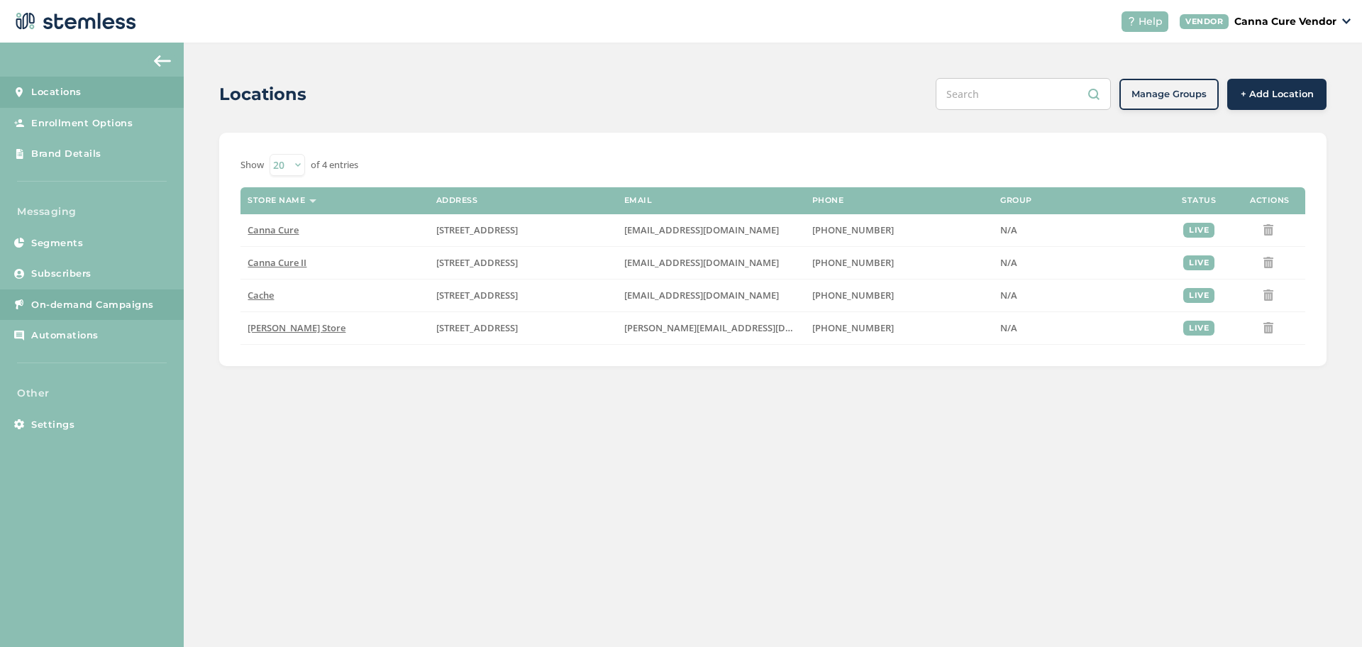
click at [99, 295] on link "On-demand Campaigns" at bounding box center [92, 304] width 184 height 31
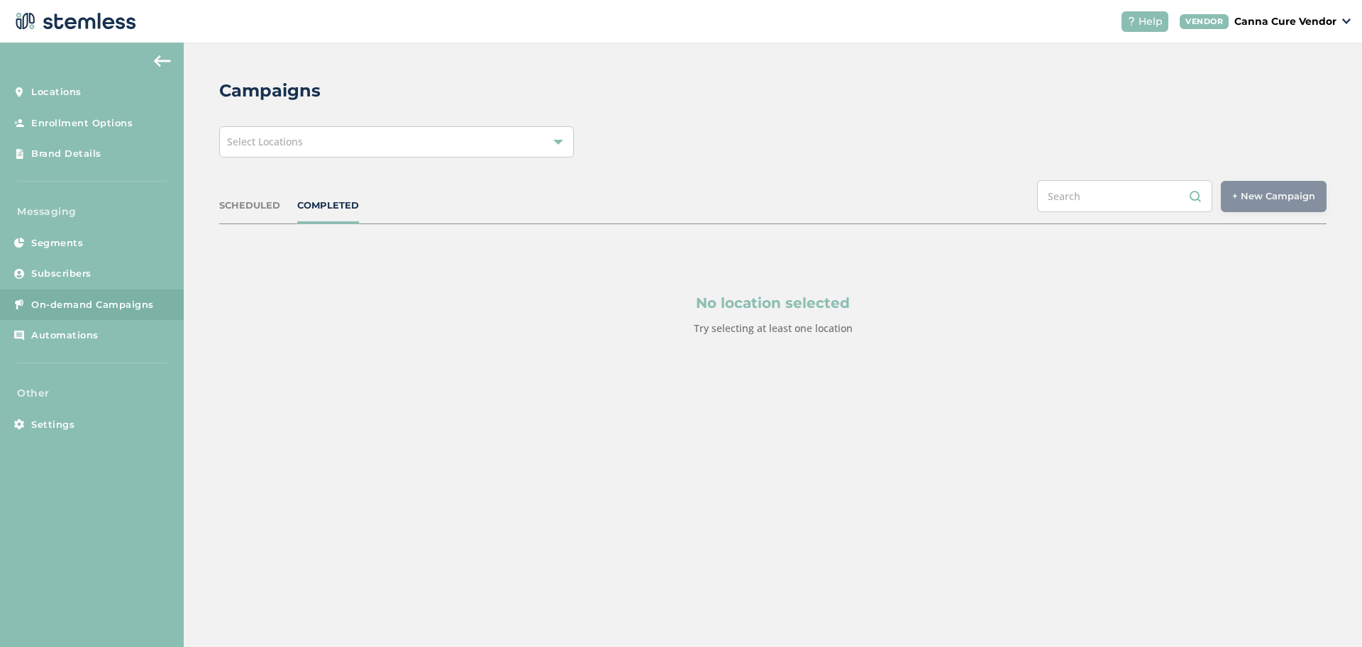
click at [382, 143] on div "Select Locations" at bounding box center [396, 141] width 355 height 31
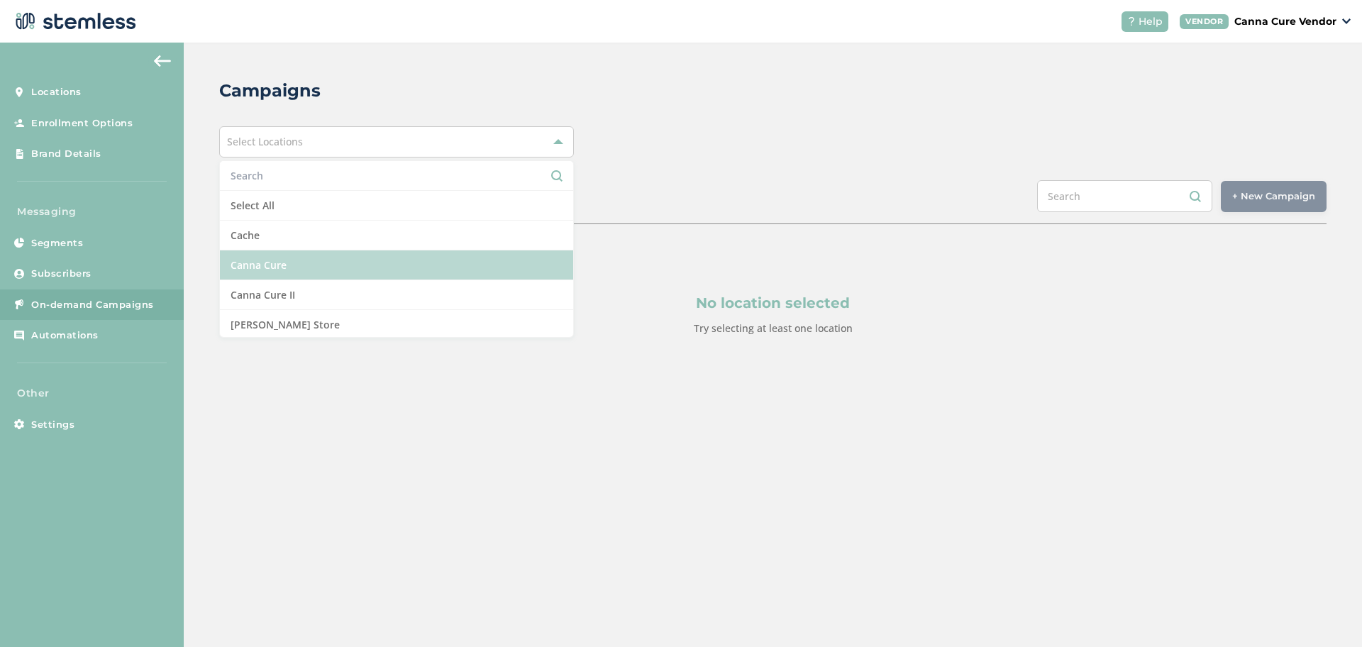
click at [338, 254] on li "Canna Cure" at bounding box center [396, 265] width 353 height 30
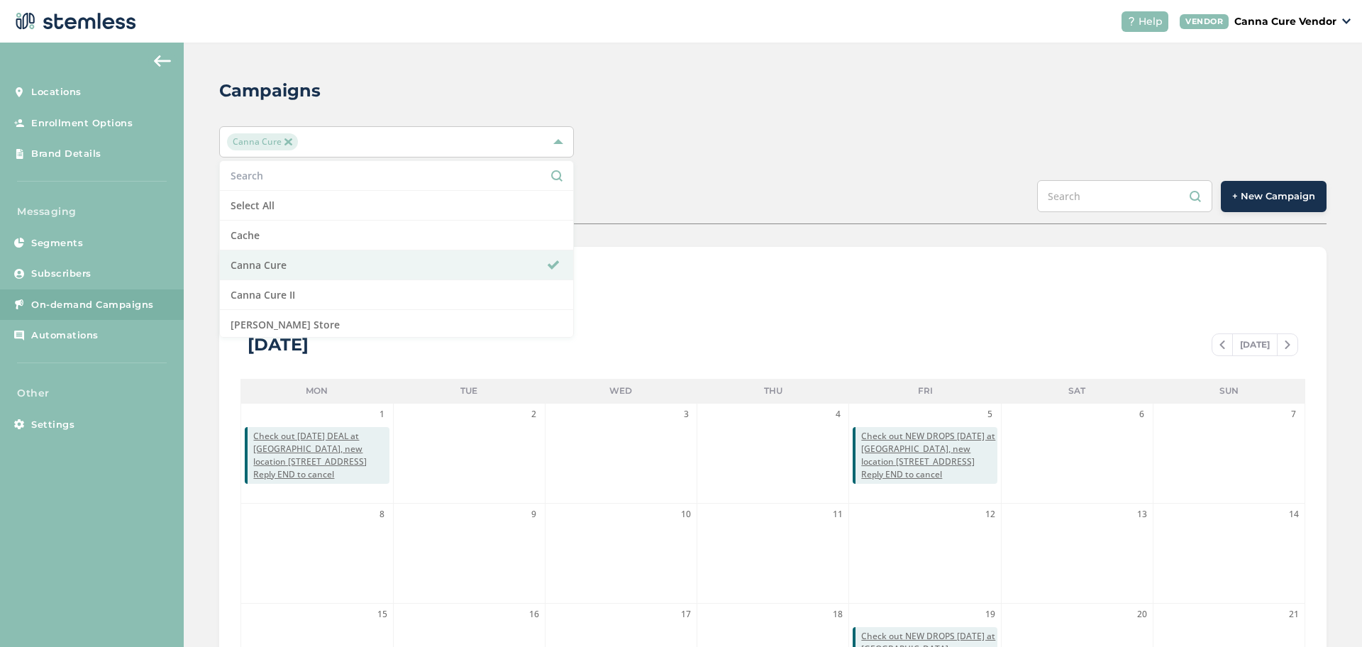
click at [774, 192] on div "SCHEDULED COMPLETED + New Campaign" at bounding box center [772, 202] width 1107 height 44
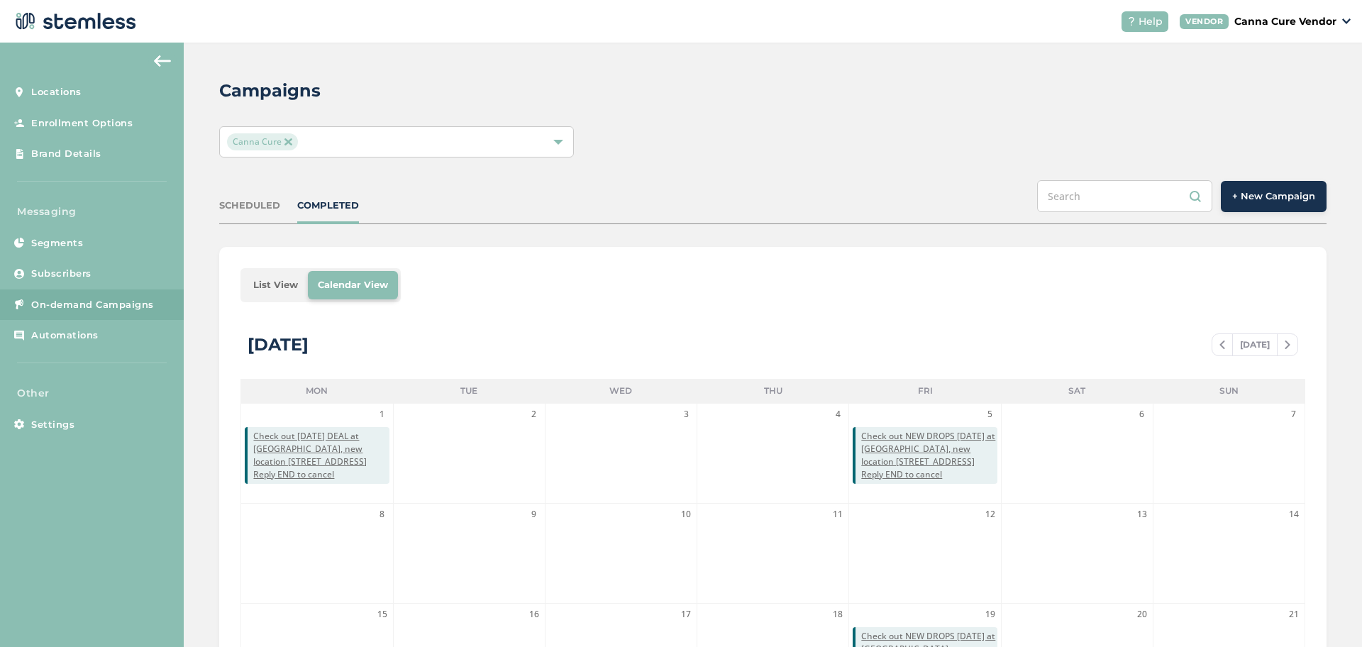
click at [1280, 201] on span "+ New Campaign" at bounding box center [1273, 196] width 83 height 14
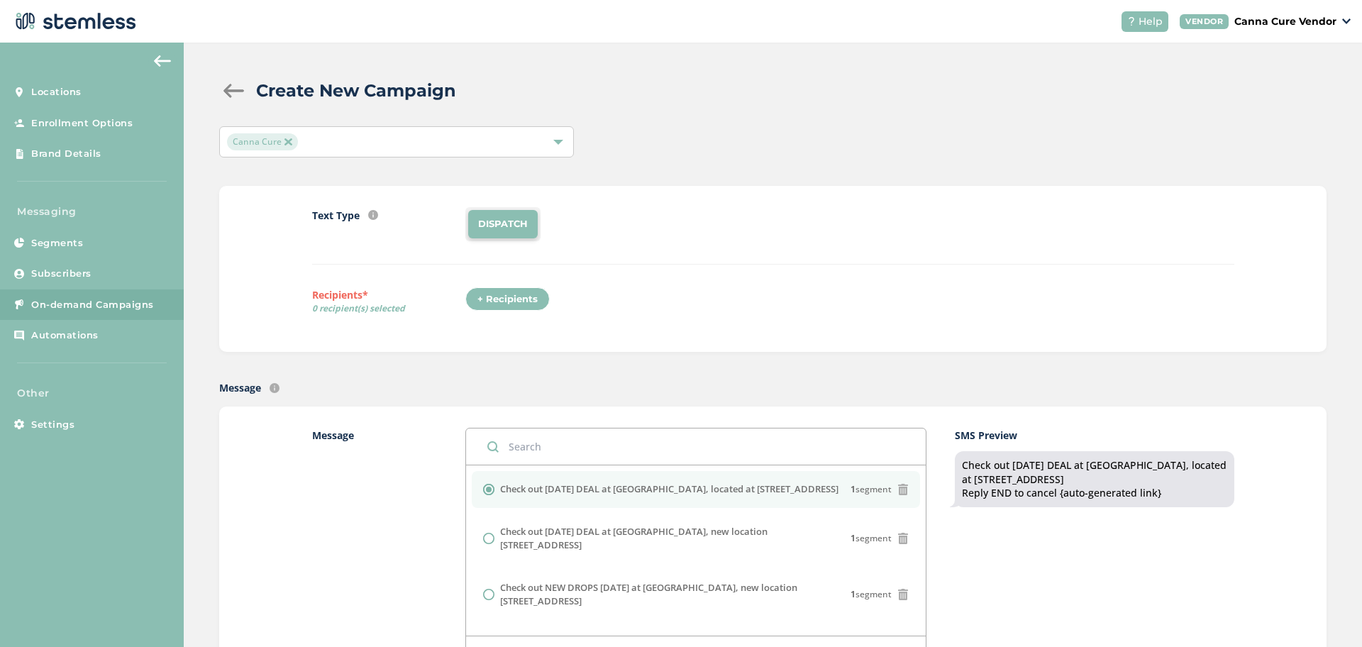
click at [504, 308] on div "+ Recipients" at bounding box center [507, 299] width 84 height 24
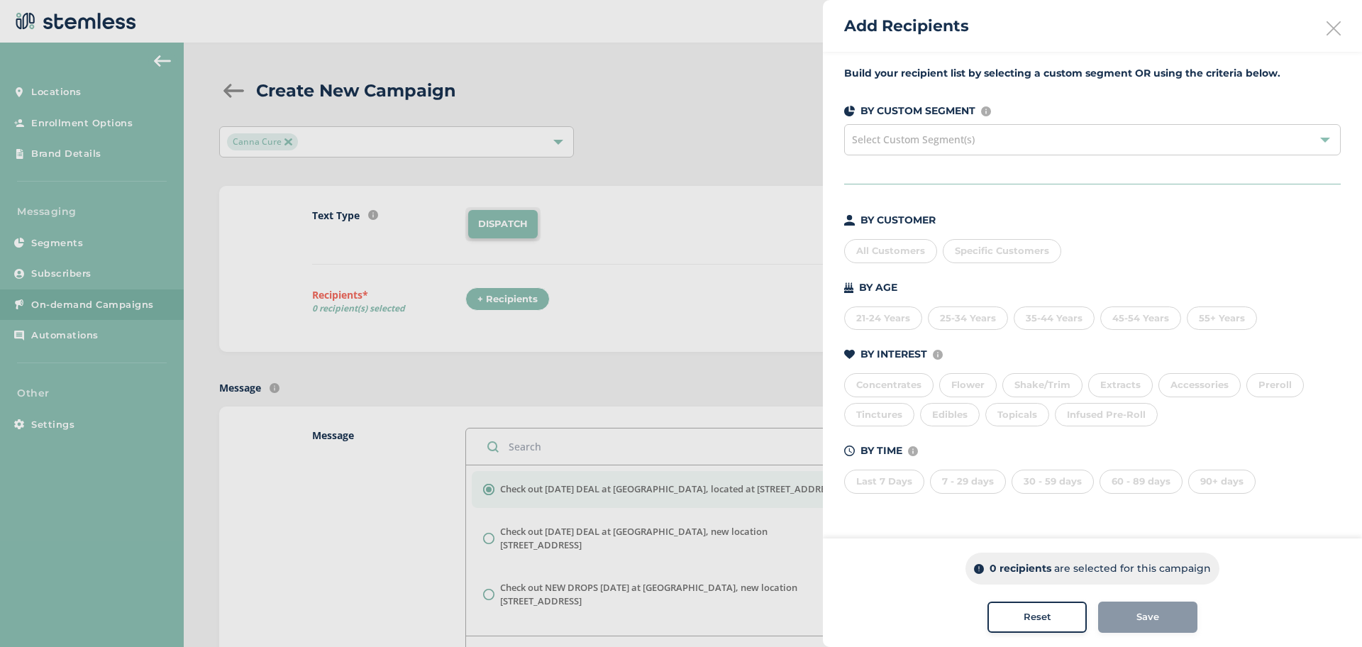
click at [906, 253] on div "All Customers" at bounding box center [890, 251] width 93 height 24
click at [1146, 636] on div "6195 recipients are selected for this campaign Reset Save" at bounding box center [1092, 592] width 539 height 109
click at [1058, 135] on span "Select Custom Segment(s)" at bounding box center [1092, 139] width 497 height 31
click at [1030, 138] on span "Select Custom Segment(s)" at bounding box center [1092, 139] width 497 height 31
click at [1335, 23] on icon at bounding box center [1334, 28] width 14 height 14
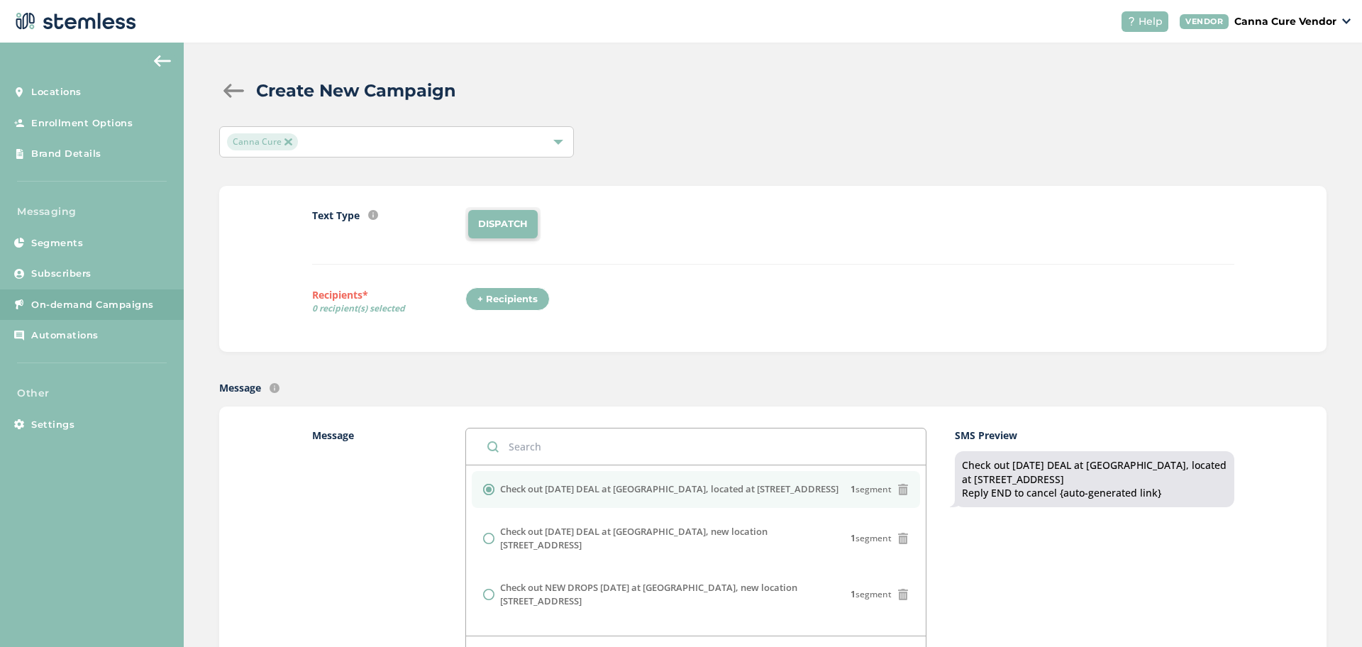
click at [512, 298] on div "+ Recipients" at bounding box center [507, 299] width 84 height 24
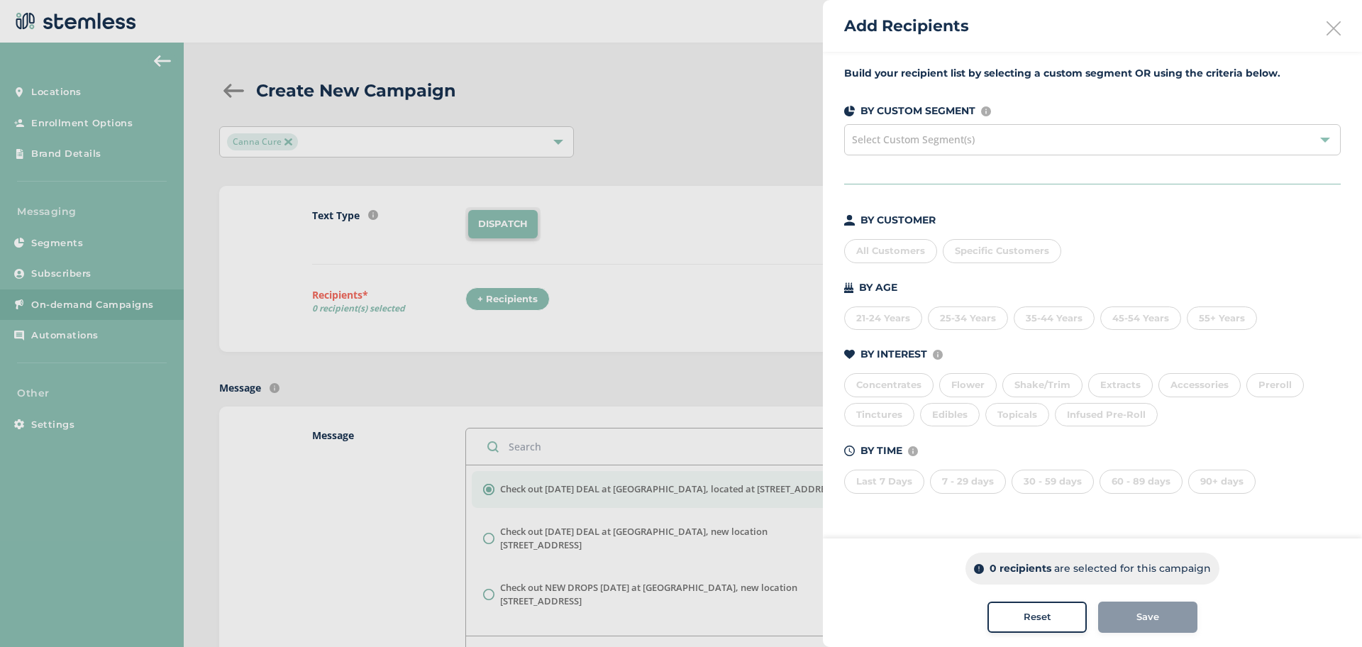
click at [889, 259] on div "All Customers" at bounding box center [890, 251] width 93 height 24
click at [1151, 623] on span "Save" at bounding box center [1147, 617] width 23 height 14
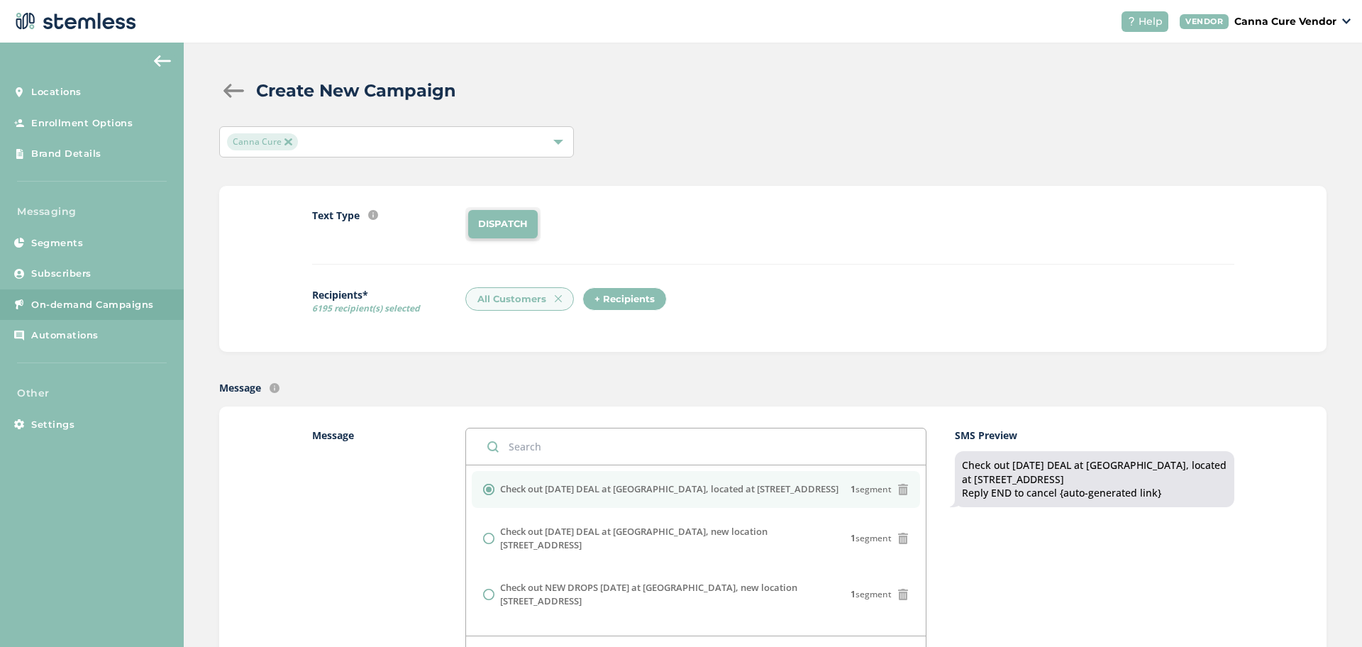
click at [555, 295] on img at bounding box center [558, 298] width 7 height 7
click at [509, 294] on div "+ Recipients" at bounding box center [507, 299] width 84 height 24
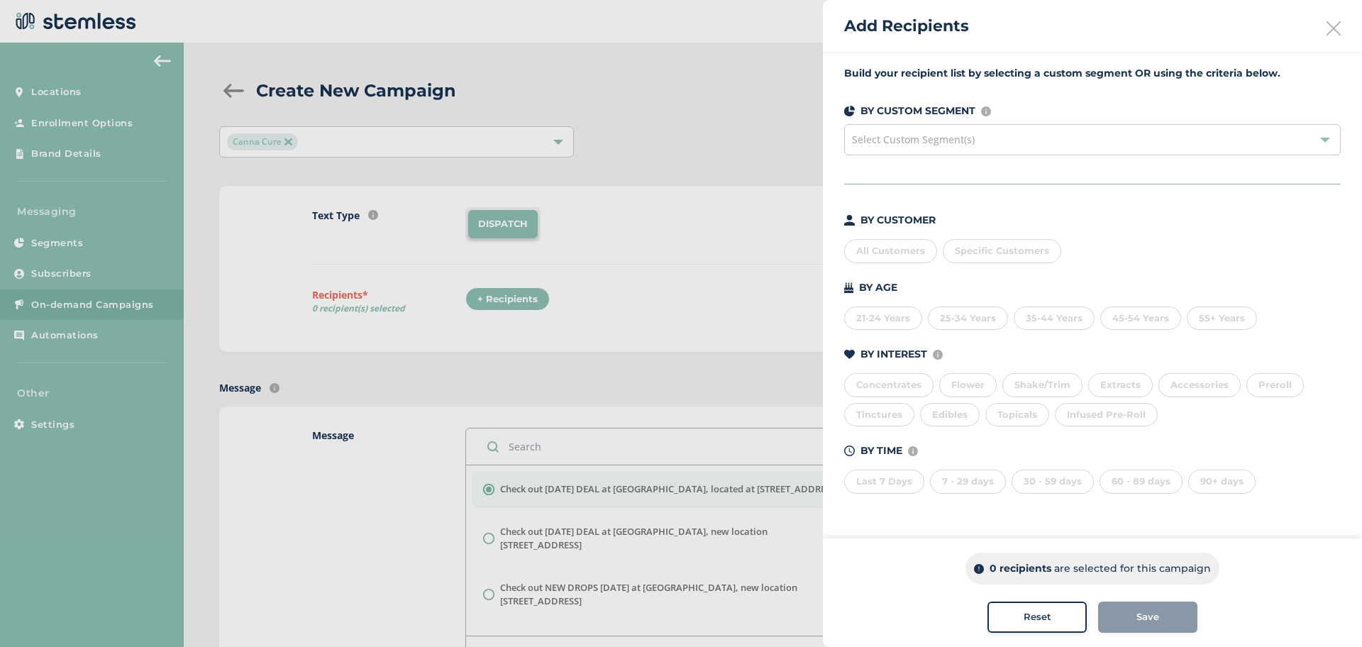
click at [1042, 138] on div "Select Custom Segment(s)" at bounding box center [1092, 139] width 497 height 31
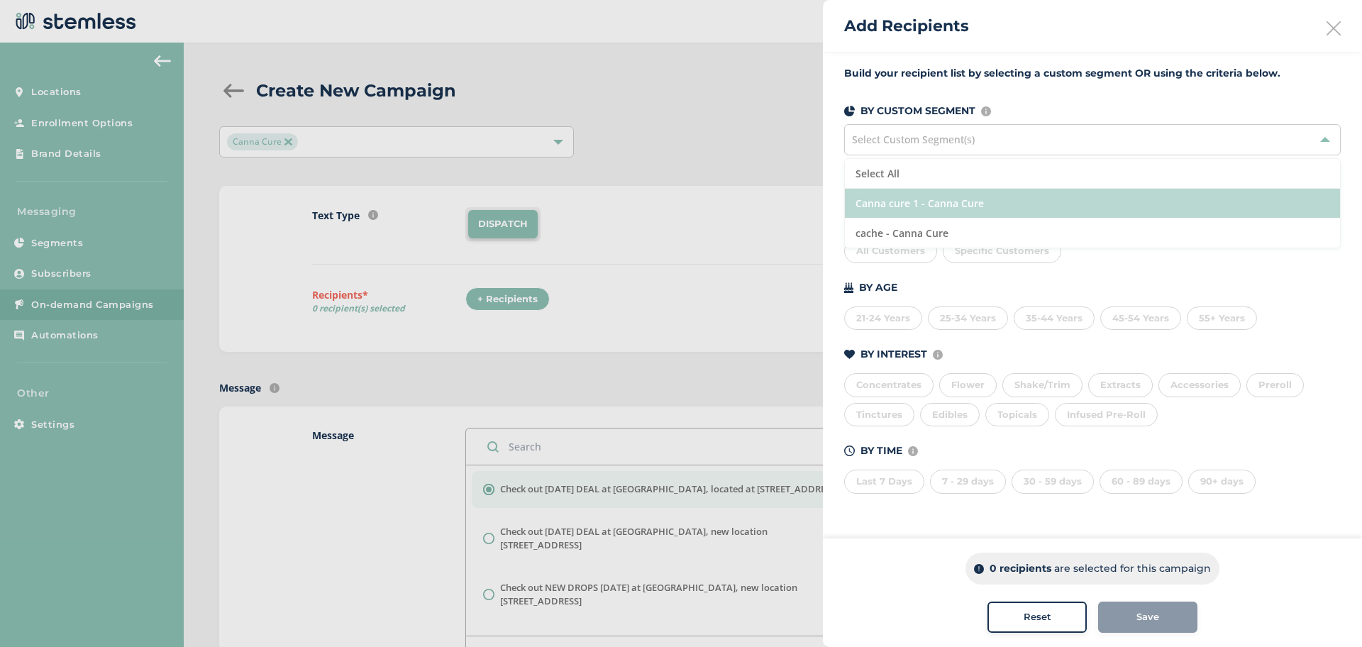
click at [1004, 201] on li "Canna cure 1 - Canna Cure" at bounding box center [1092, 204] width 495 height 30
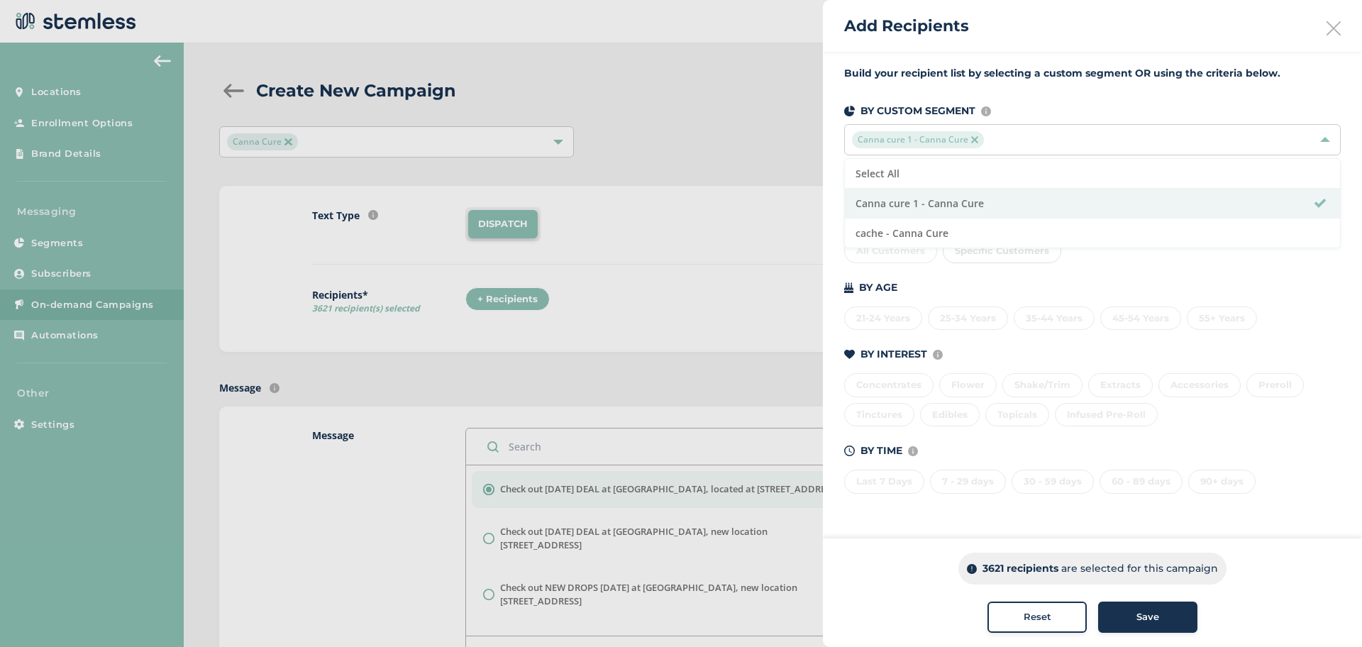
click at [1154, 618] on span "Save" at bounding box center [1147, 617] width 23 height 14
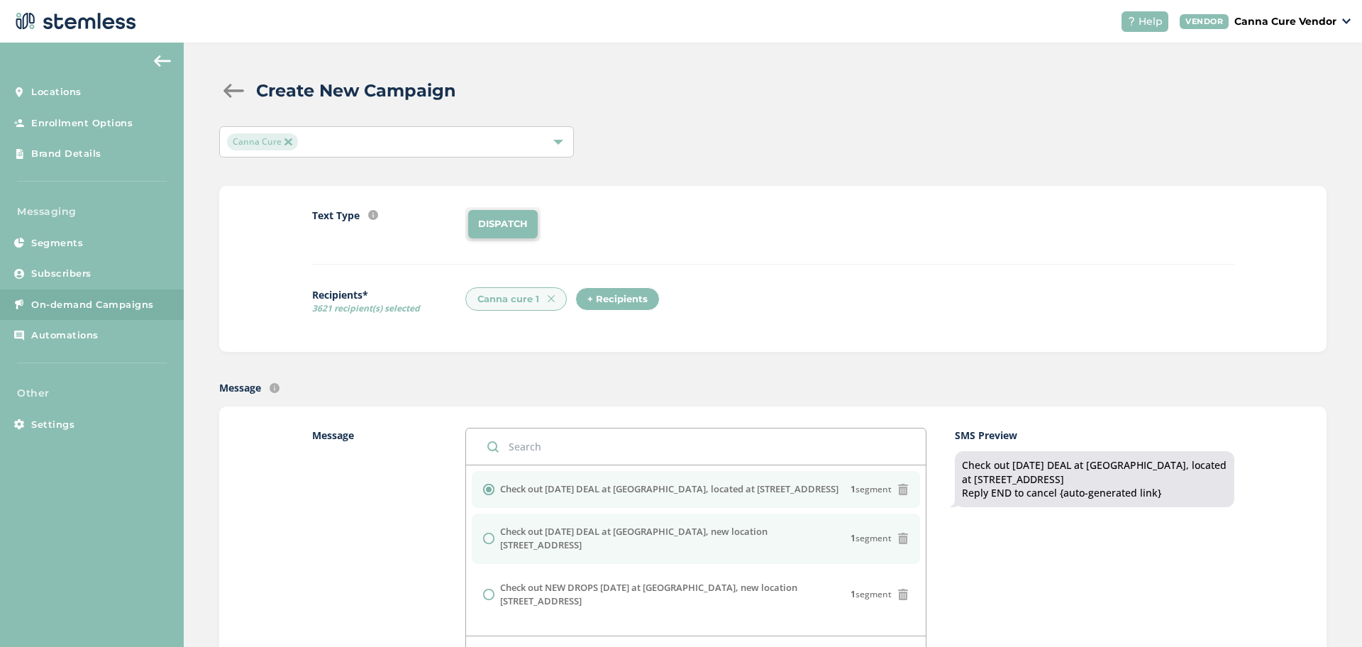
click at [484, 535] on input "radio" at bounding box center [488, 538] width 11 height 11
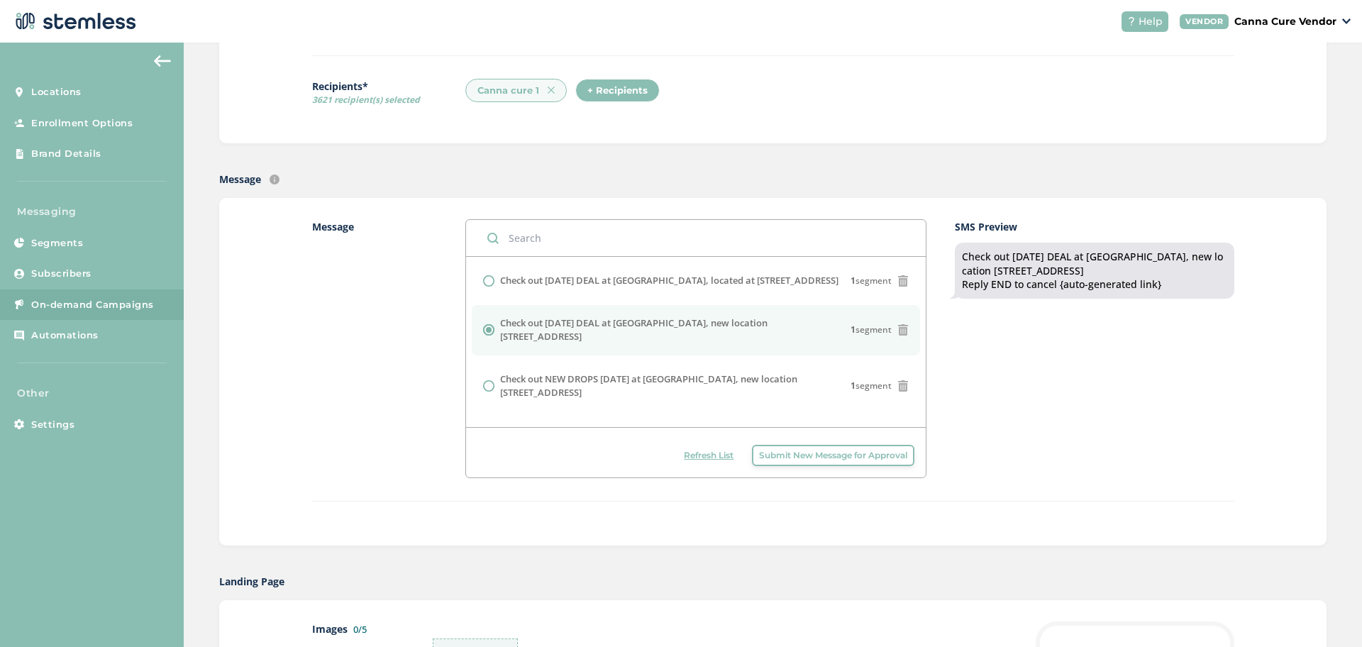
scroll to position [215, 0]
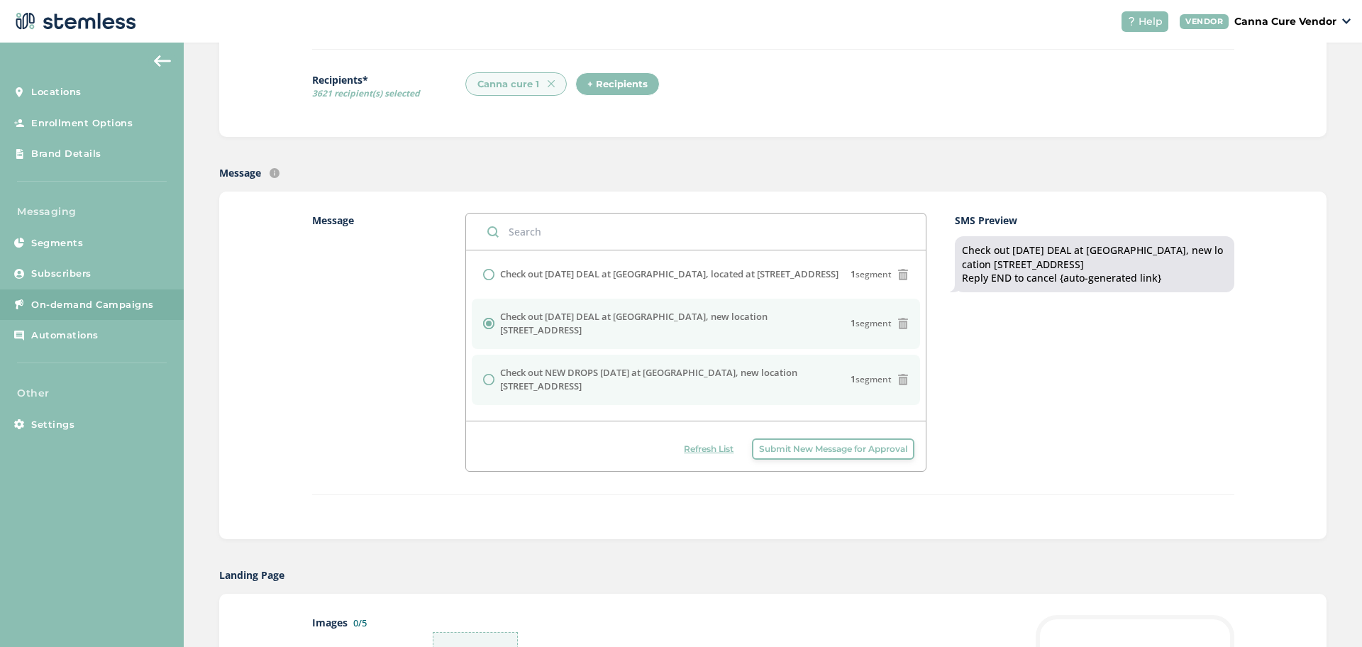
click at [490, 374] on div at bounding box center [491, 379] width 17 height 11
radio input "false"
radio input "true"
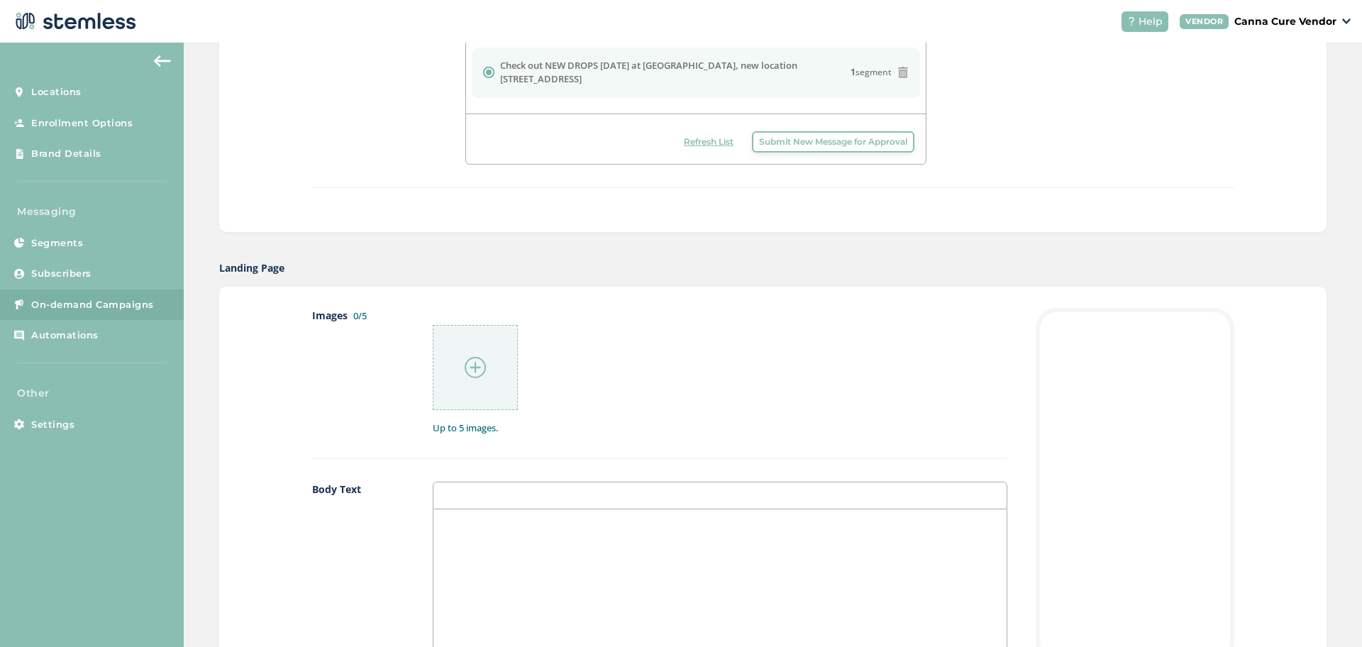
scroll to position [526, 0]
click at [466, 365] on img at bounding box center [475, 363] width 21 height 21
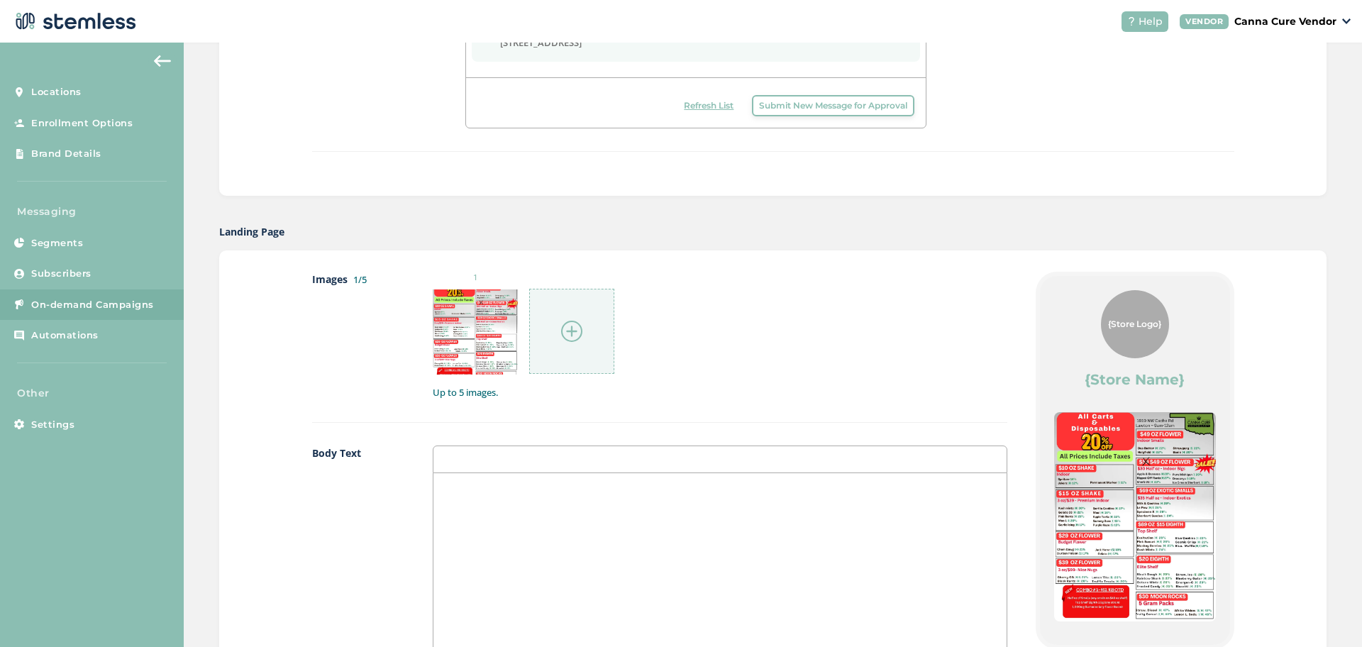
scroll to position [1073, 0]
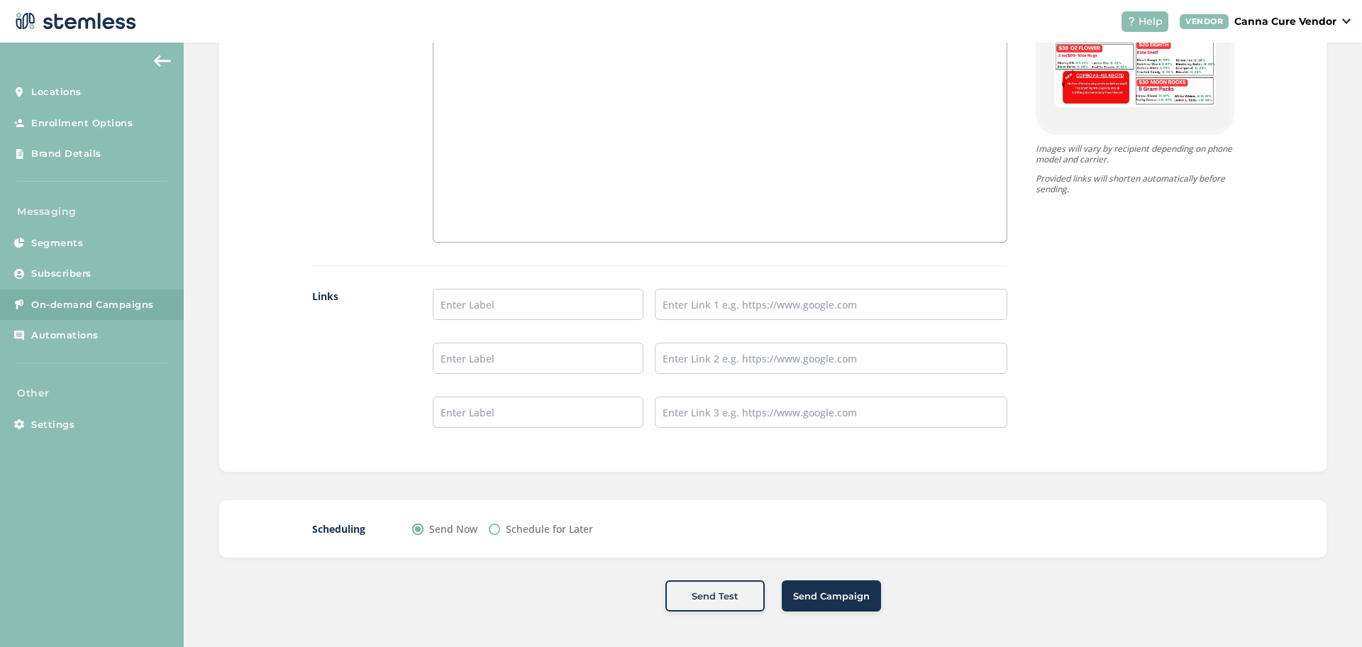
click at [812, 599] on span "Send Campaign" at bounding box center [831, 596] width 77 height 14
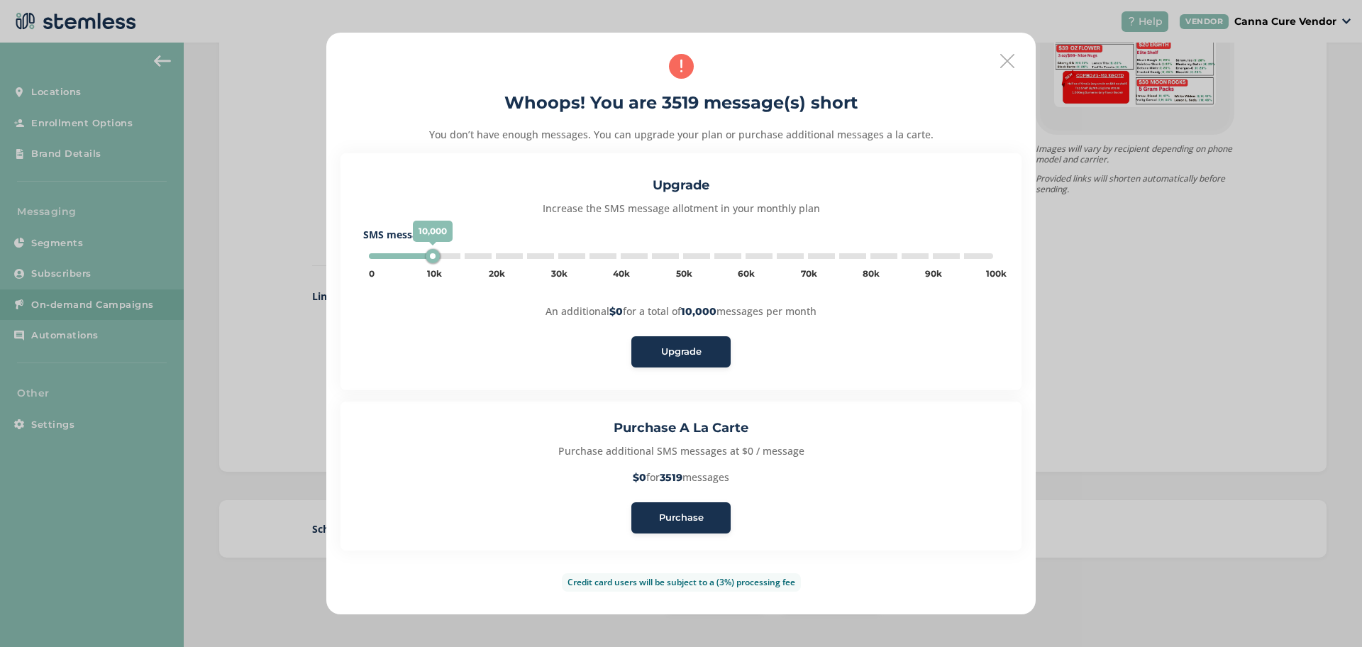
click at [666, 526] on button "Purchase" at bounding box center [680, 517] width 99 height 31
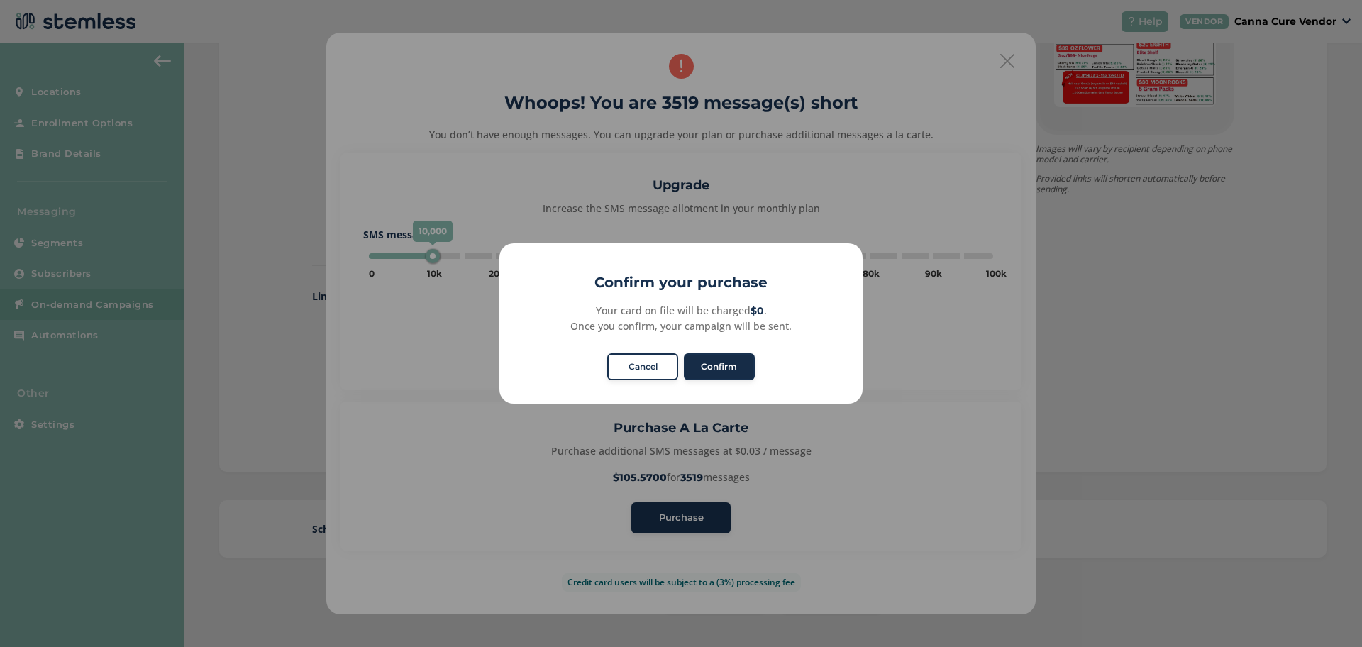
click at [722, 367] on button "Confirm" at bounding box center [719, 366] width 71 height 27
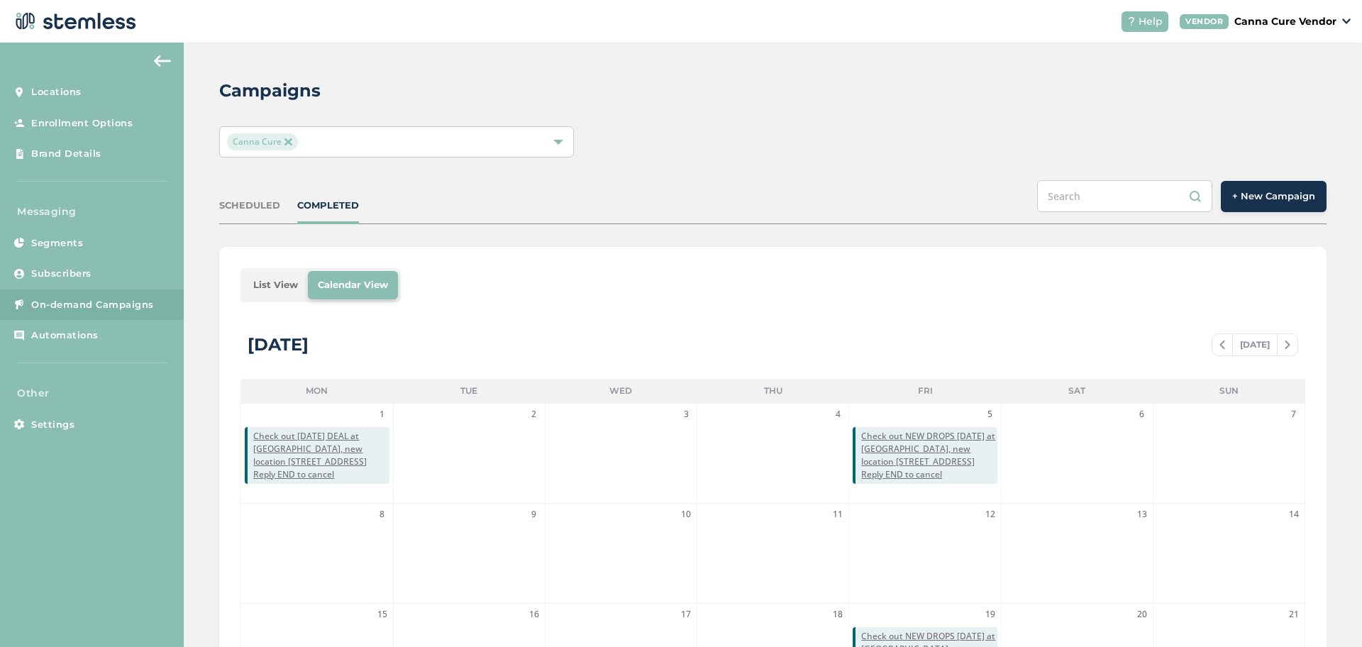
click at [1259, 206] on button "+ New Campaign" at bounding box center [1274, 196] width 106 height 31
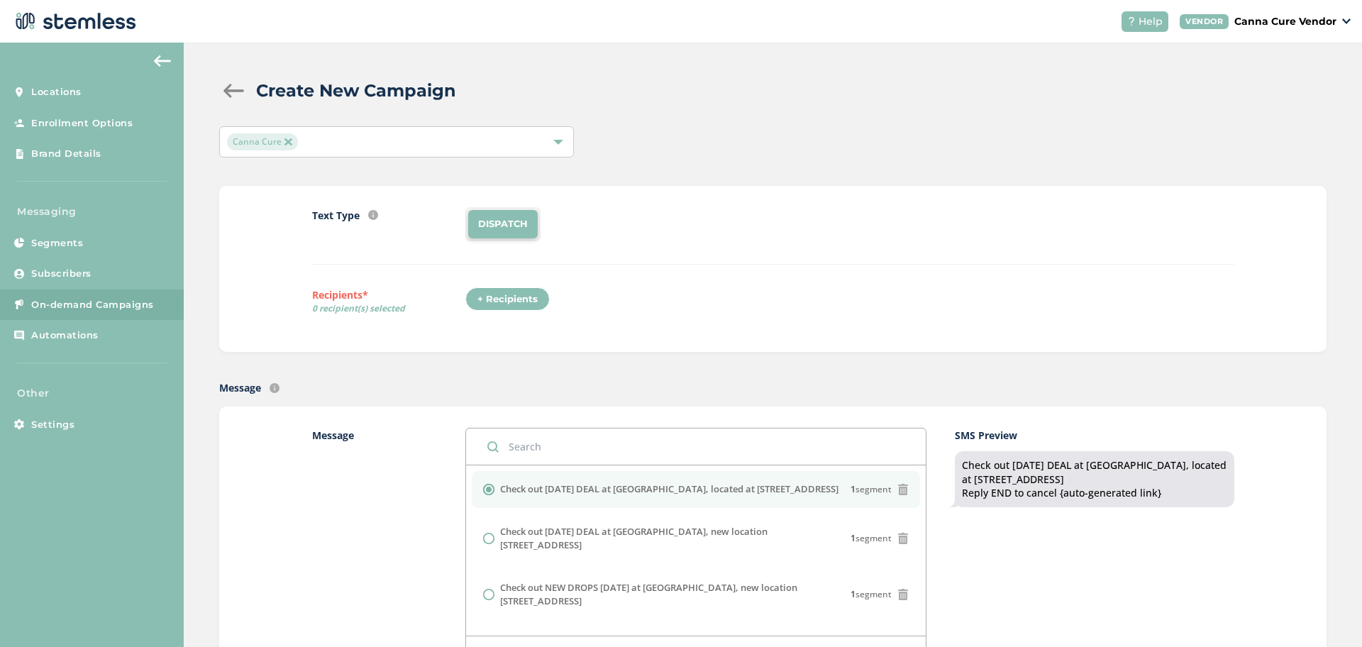
click at [287, 138] on img at bounding box center [287, 141] width 7 height 7
click at [287, 138] on span "Select Locations" at bounding box center [265, 141] width 76 height 13
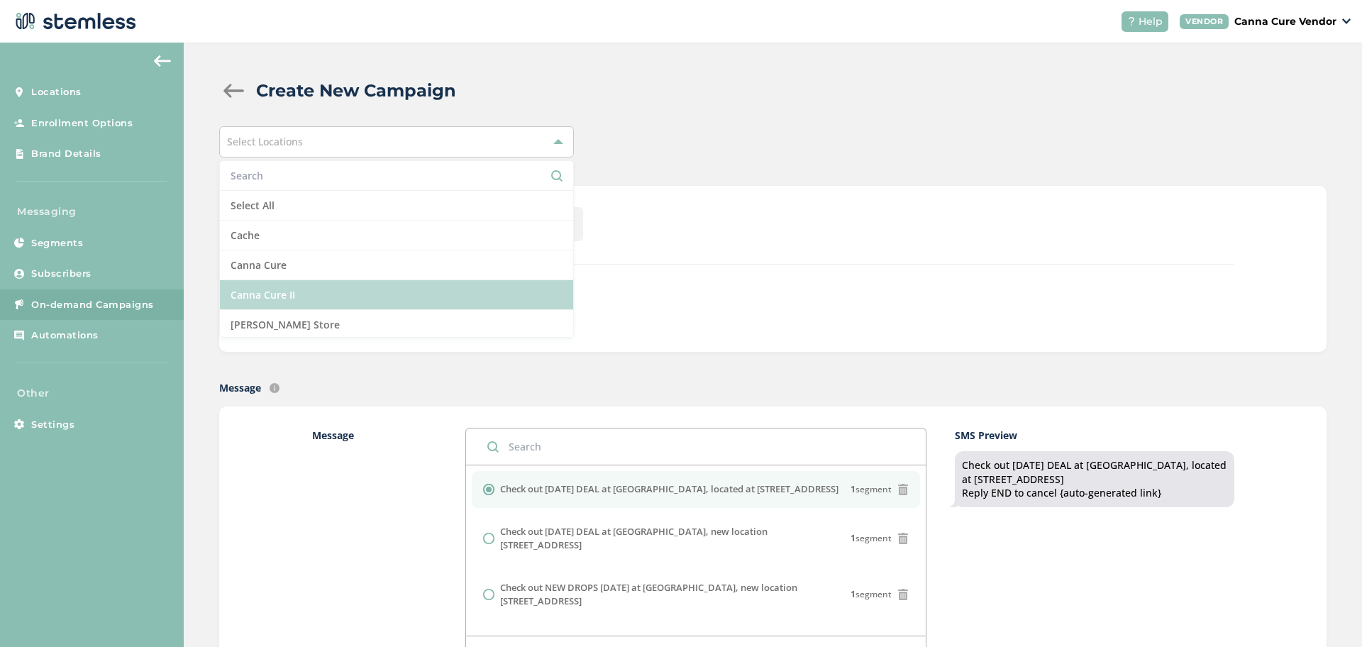
click at [272, 294] on li "Canna Cure II" at bounding box center [396, 295] width 353 height 30
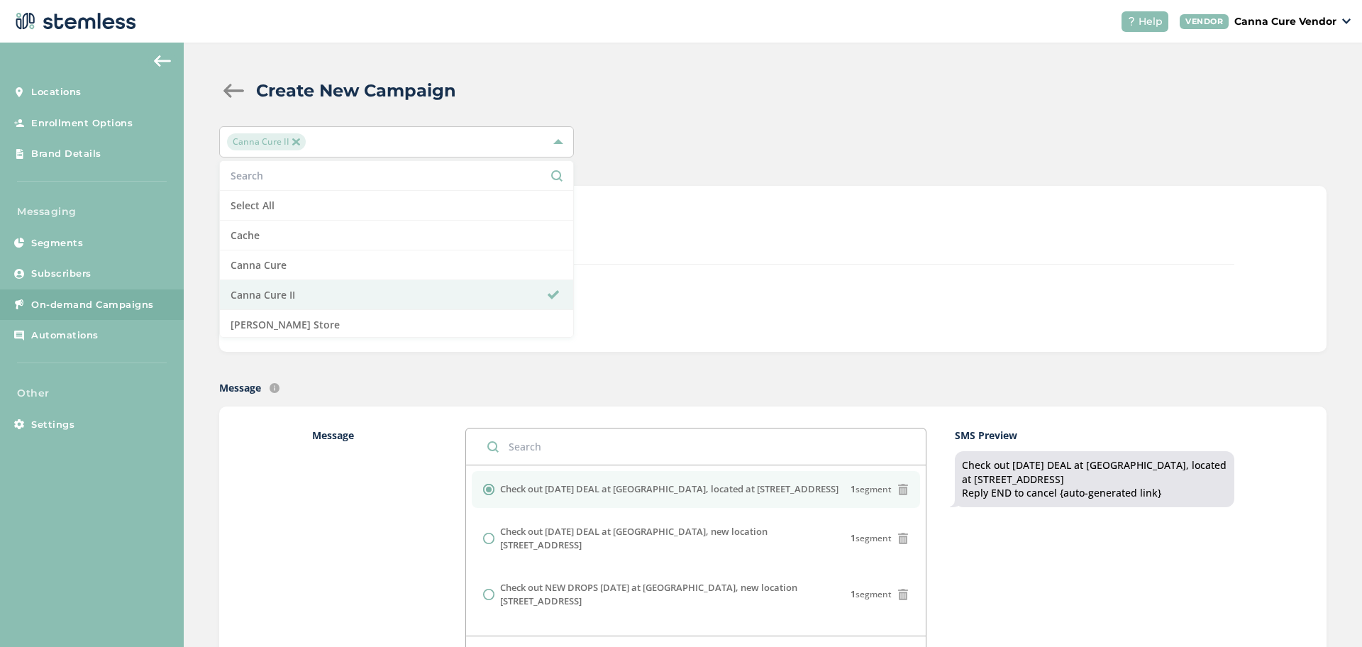
click at [736, 127] on div "Canna Cure II Select All Cache Canna Cure Canna Cure II [PERSON_NAME] Store" at bounding box center [772, 141] width 1107 height 31
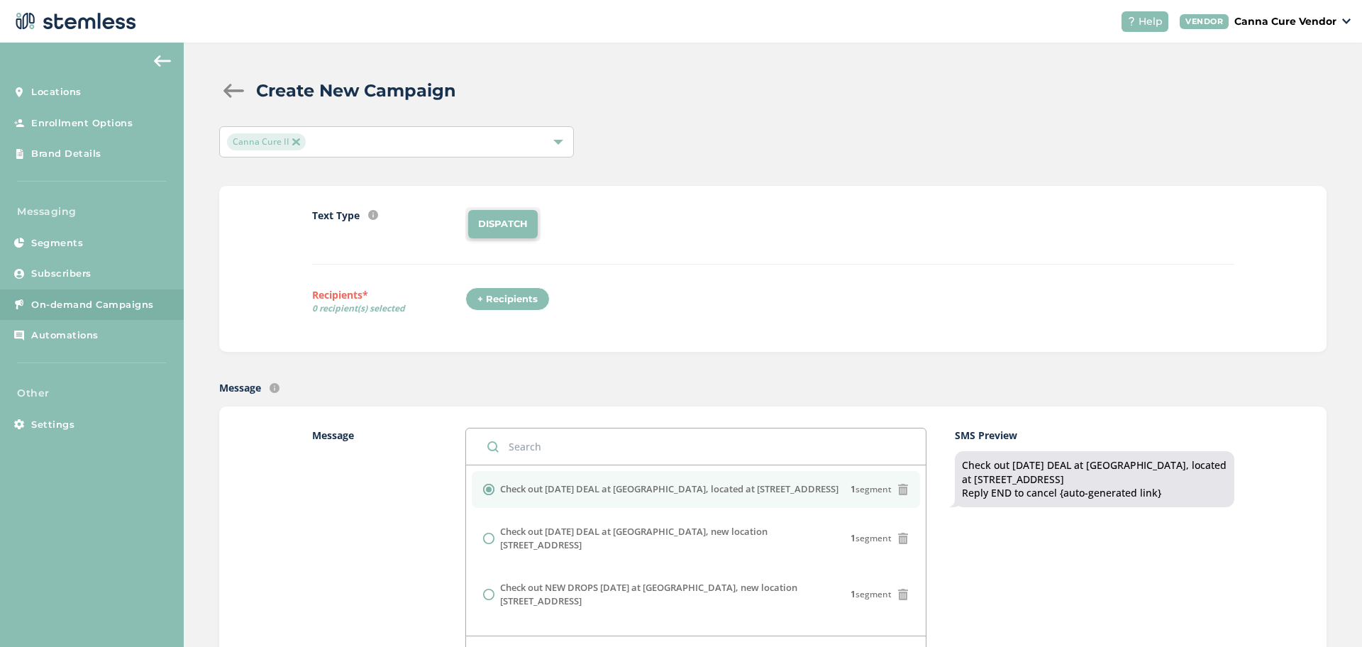
click at [507, 299] on div "+ Recipients" at bounding box center [507, 299] width 84 height 24
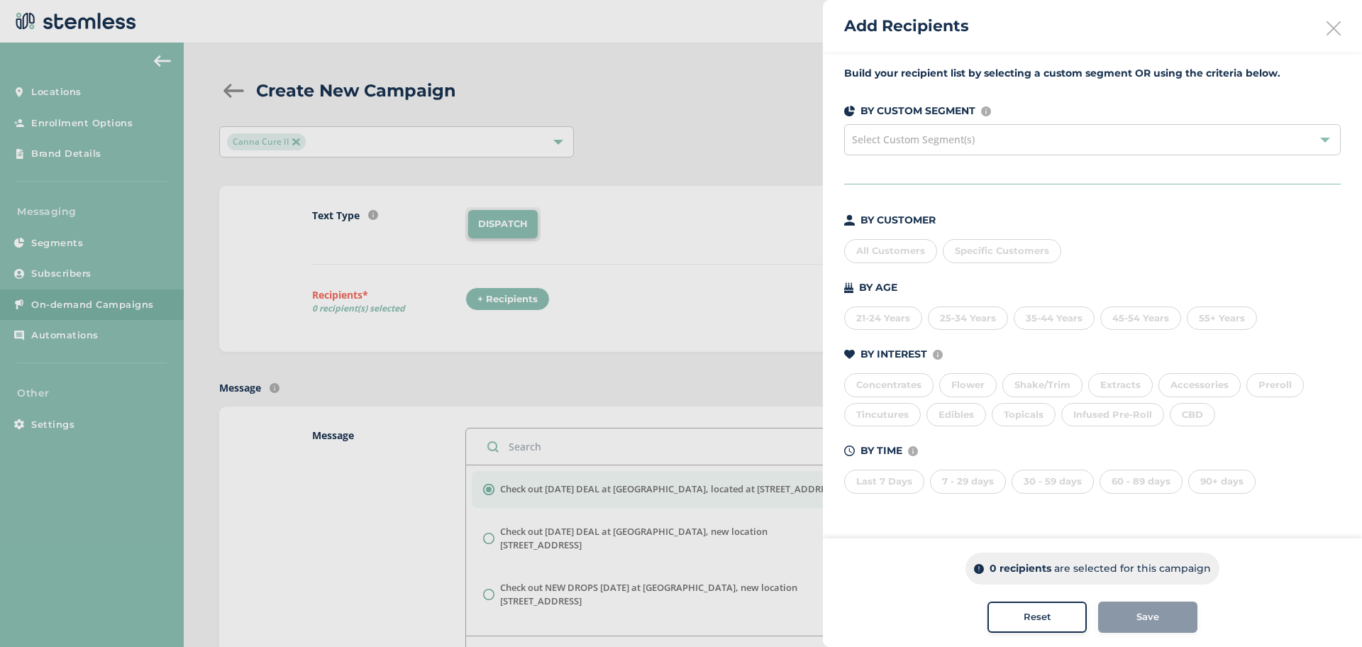
click at [896, 258] on div "All Customers" at bounding box center [890, 251] width 93 height 24
click at [1138, 628] on button "Save" at bounding box center [1147, 617] width 99 height 31
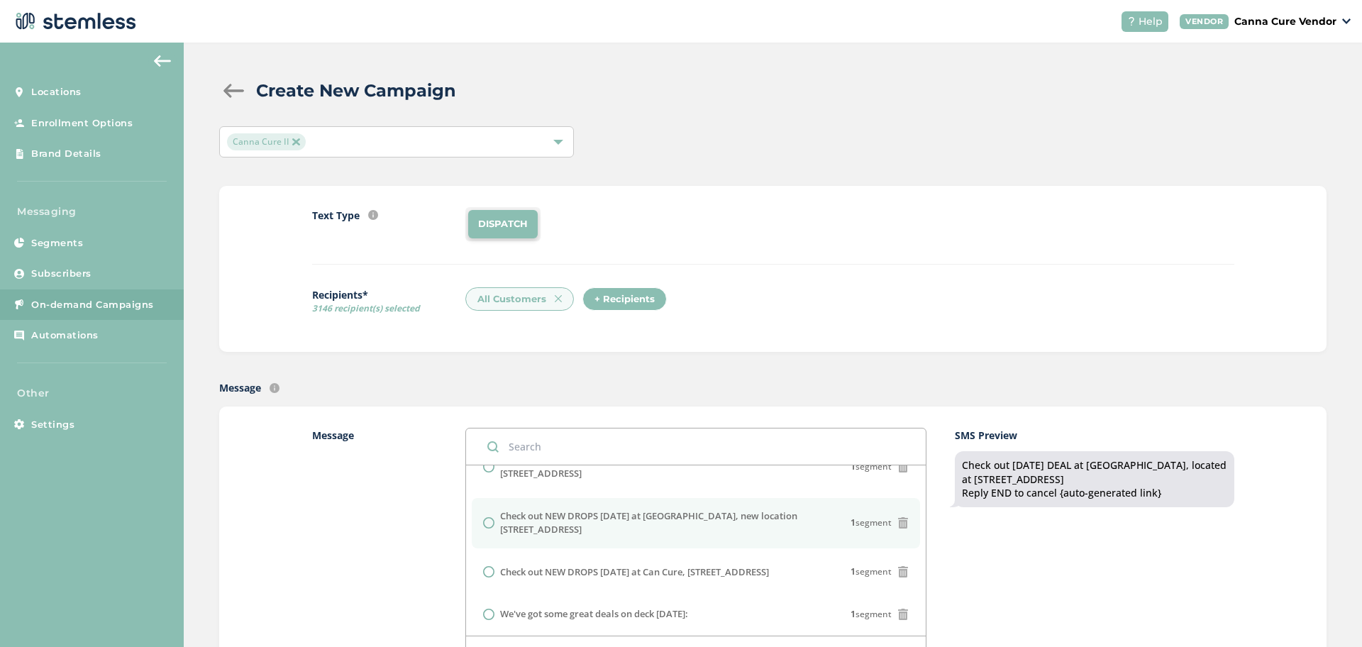
scroll to position [73, 0]
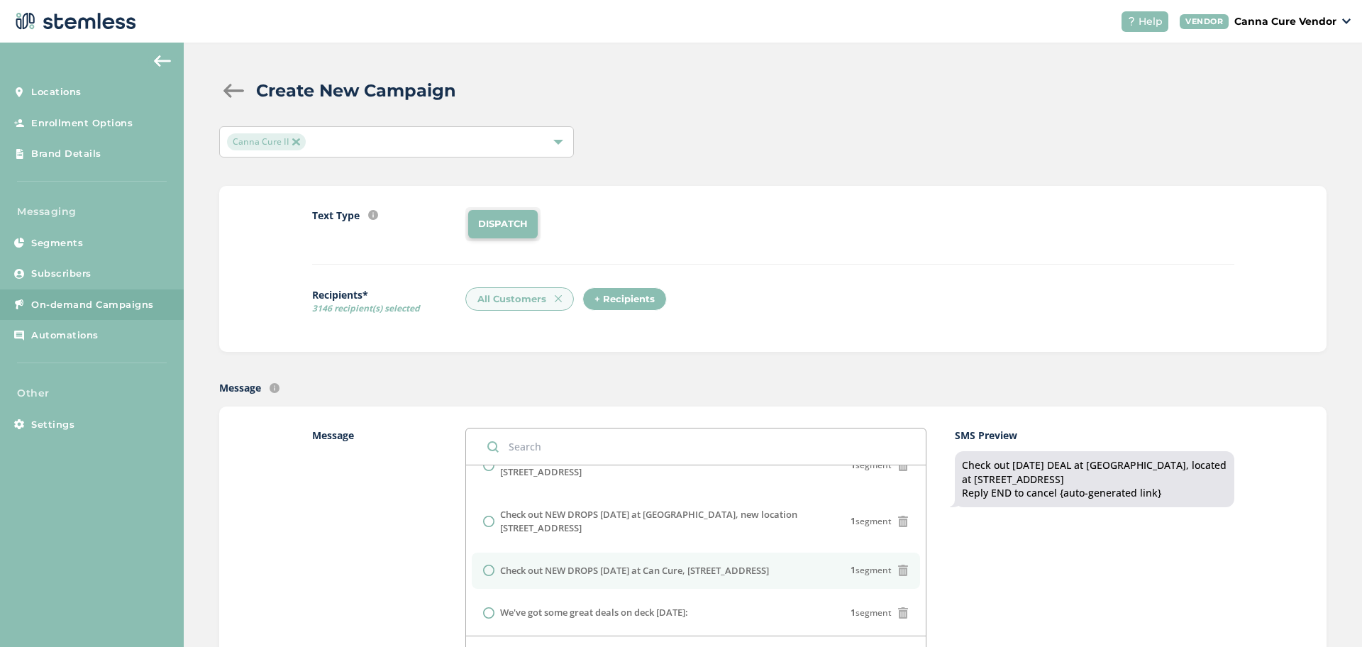
click at [477, 553] on li "Check out NEW DROPS [DATE] at Can Cure, [STREET_ADDRESS]" at bounding box center [696, 571] width 448 height 37
radio input "false"
radio input "true"
click at [260, 504] on div "Message Check out [DATE] DEAL at Can Cure, located at [STREET_ADDRESS] 1 segmen…" at bounding box center [772, 580] width 1107 height 348
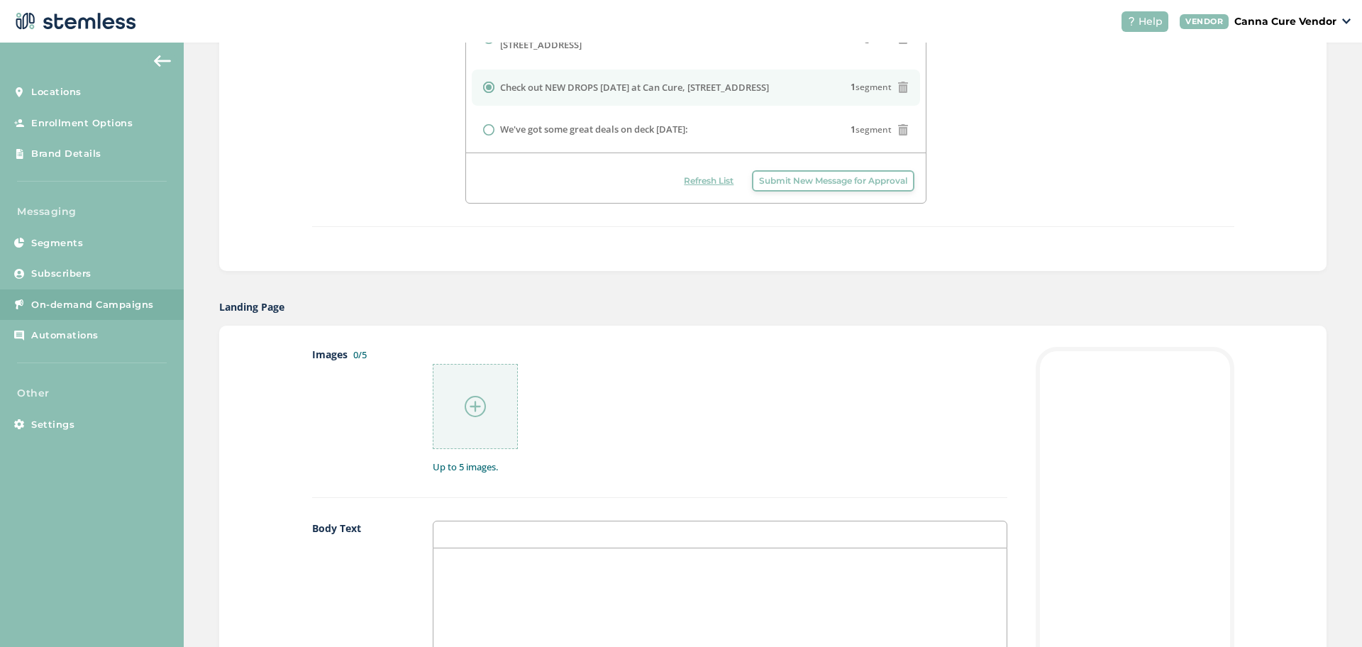
scroll to position [485, 0]
click at [485, 404] on div at bounding box center [475, 404] width 85 height 85
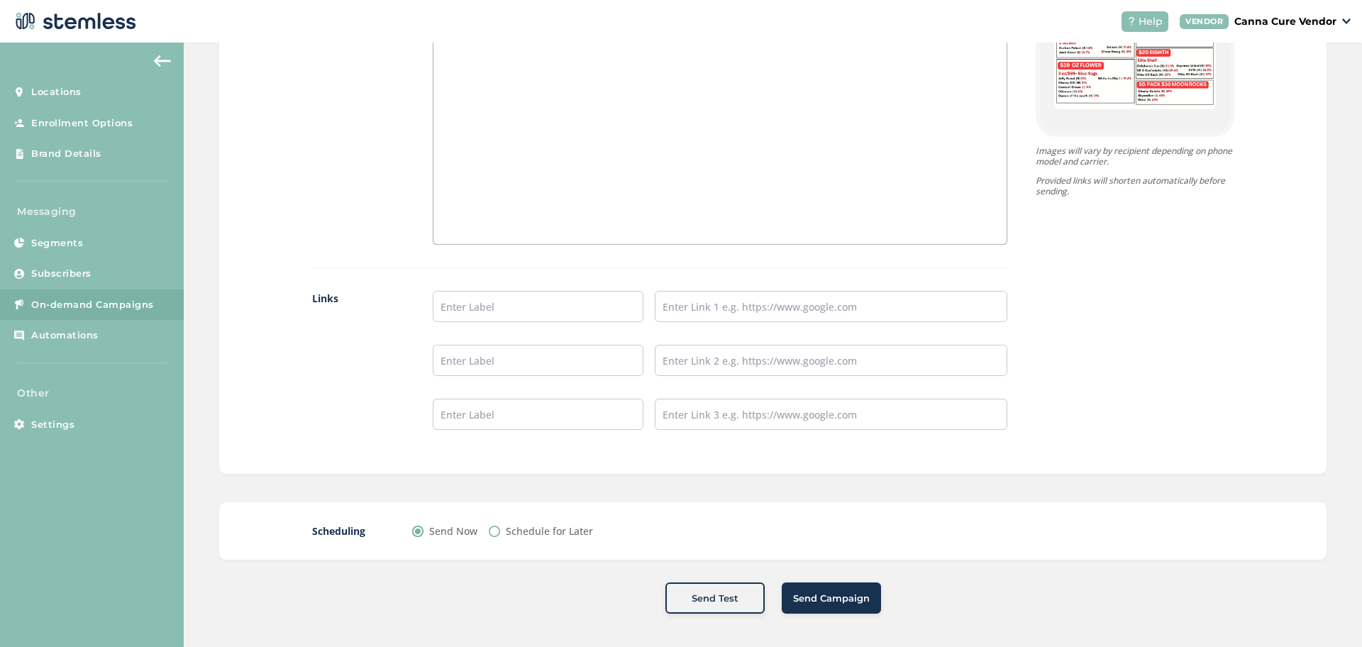
scroll to position [1073, 0]
click at [809, 600] on span "Send Campaign" at bounding box center [831, 596] width 77 height 14
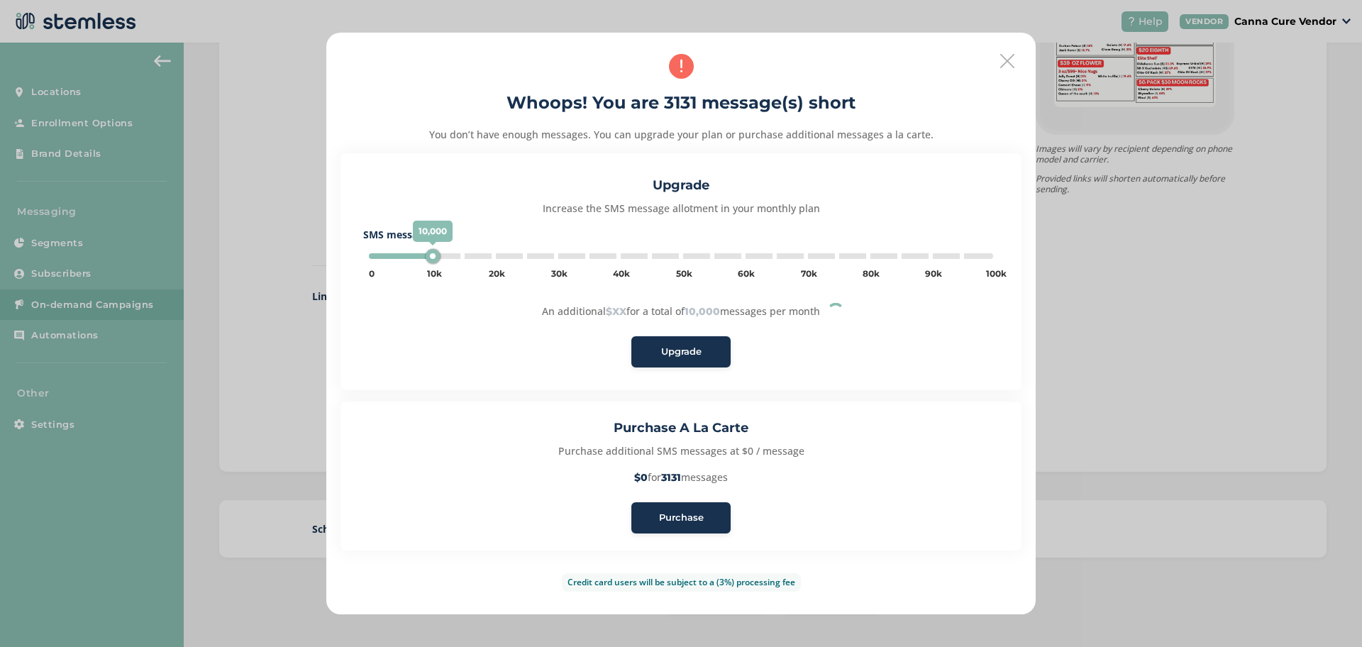
click at [709, 524] on div "Purchase" at bounding box center [681, 518] width 77 height 14
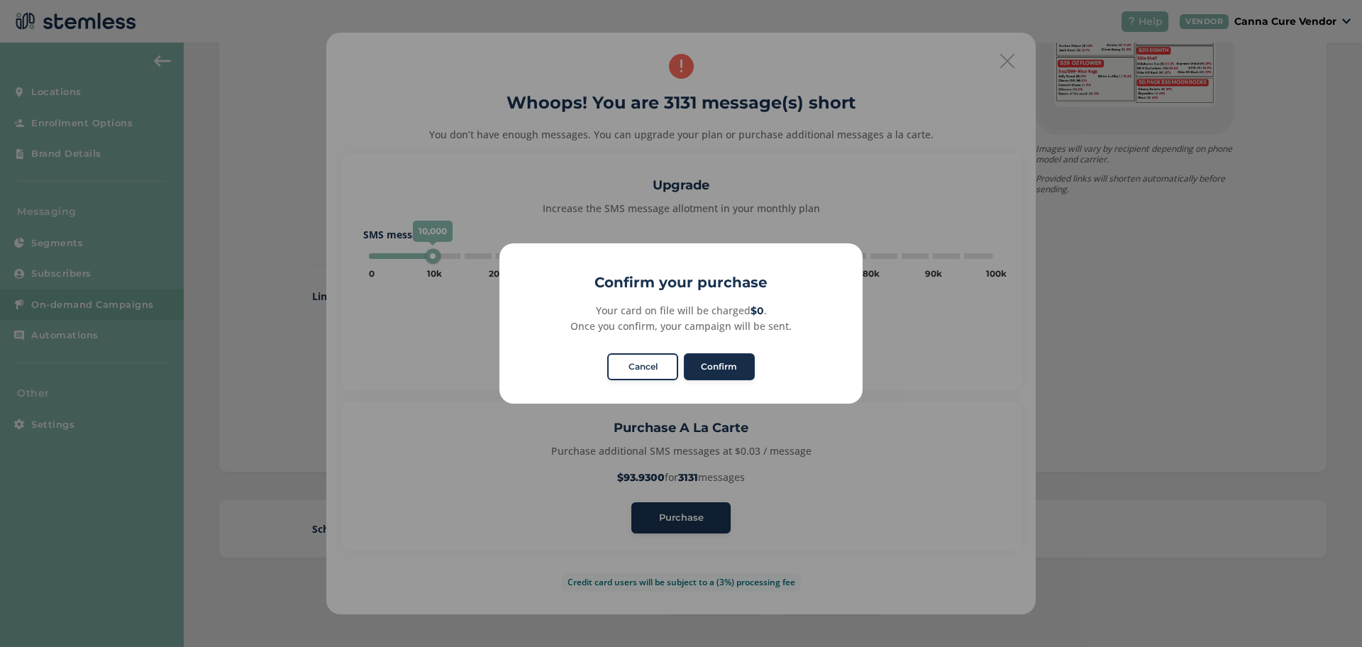
click at [719, 368] on button "Confirm" at bounding box center [719, 366] width 71 height 27
